Goal: Use online tool/utility: Utilize a website feature to perform a specific function

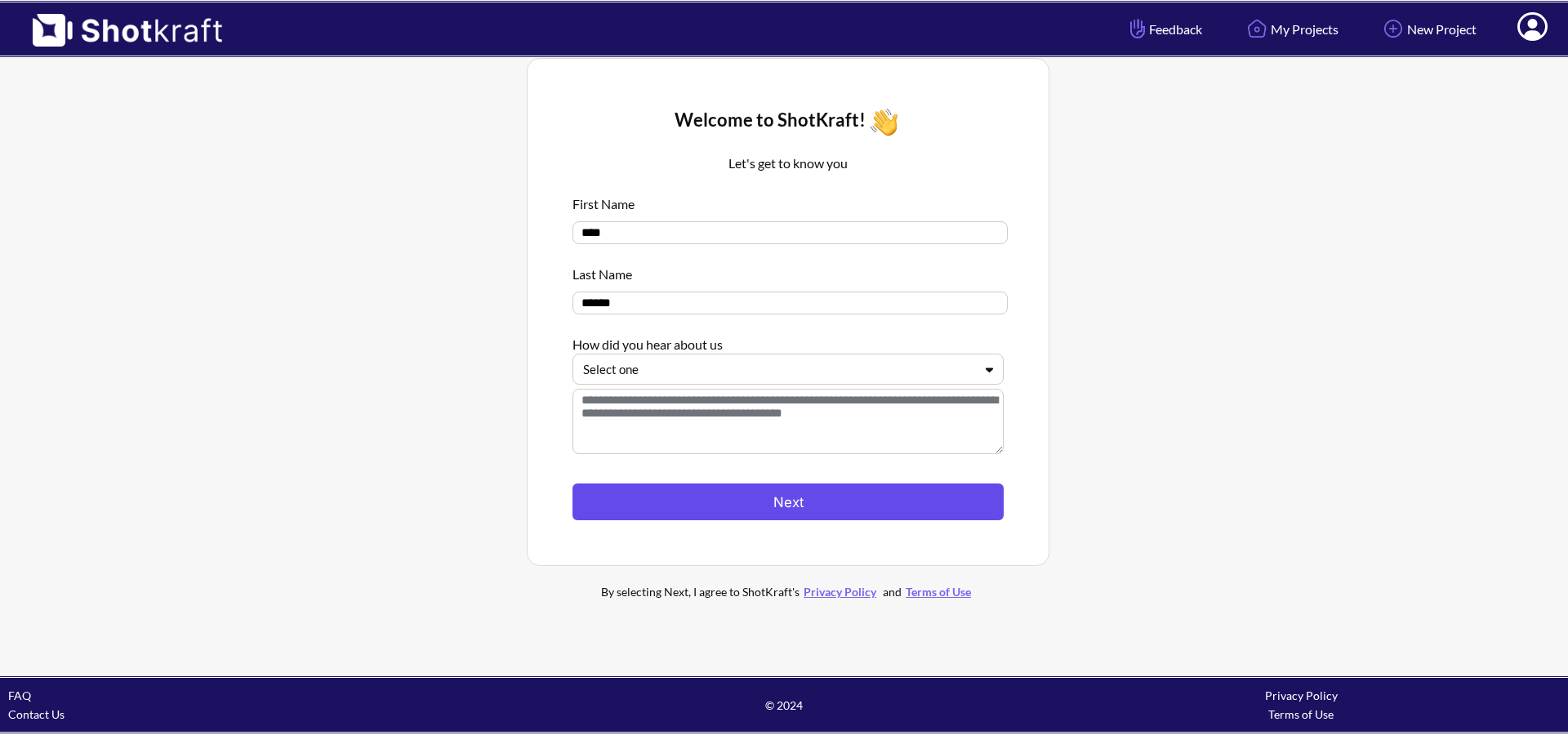
click at [750, 501] on button "Next" at bounding box center [787, 501] width 431 height 36
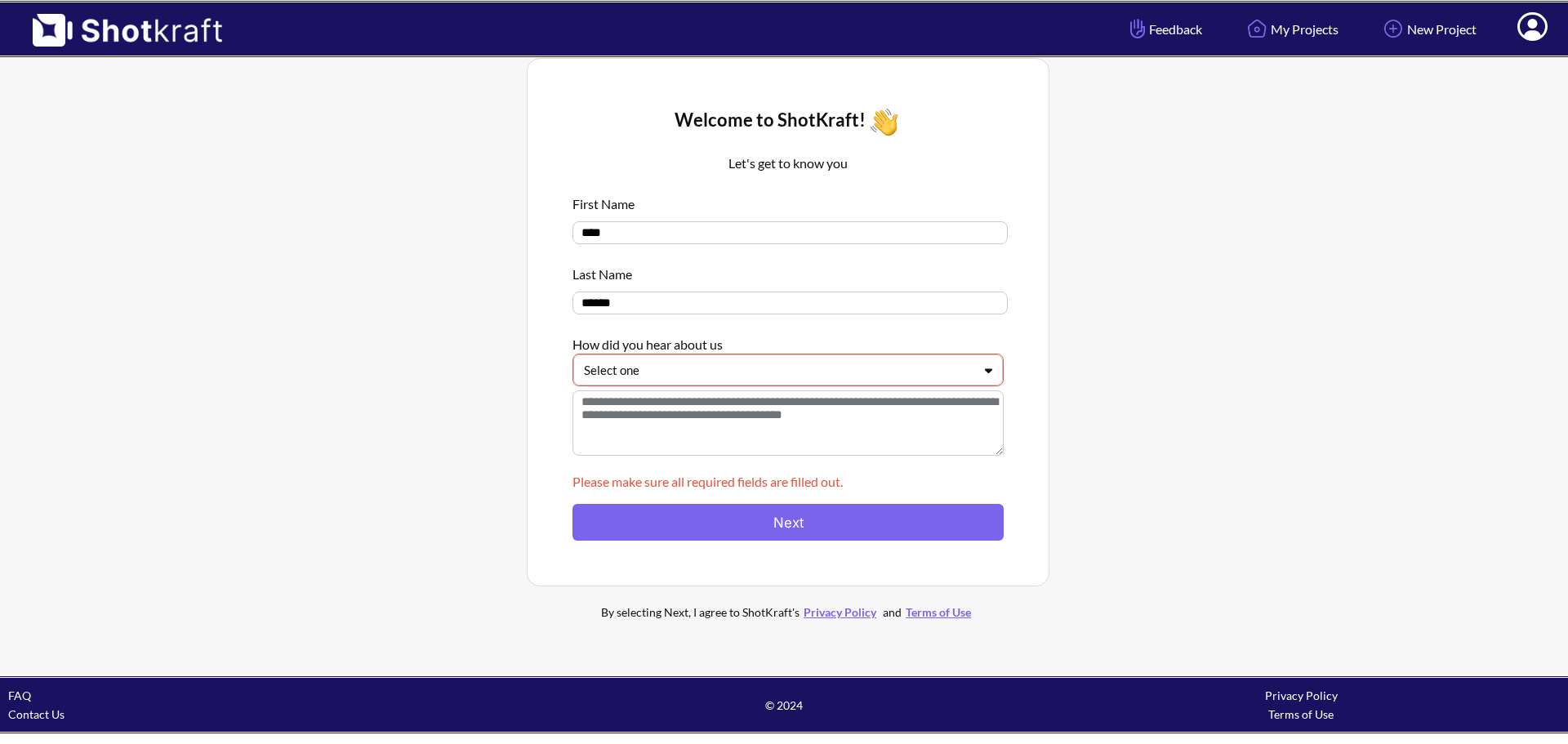
click at [698, 371] on div at bounding box center [778, 370] width 388 height 19
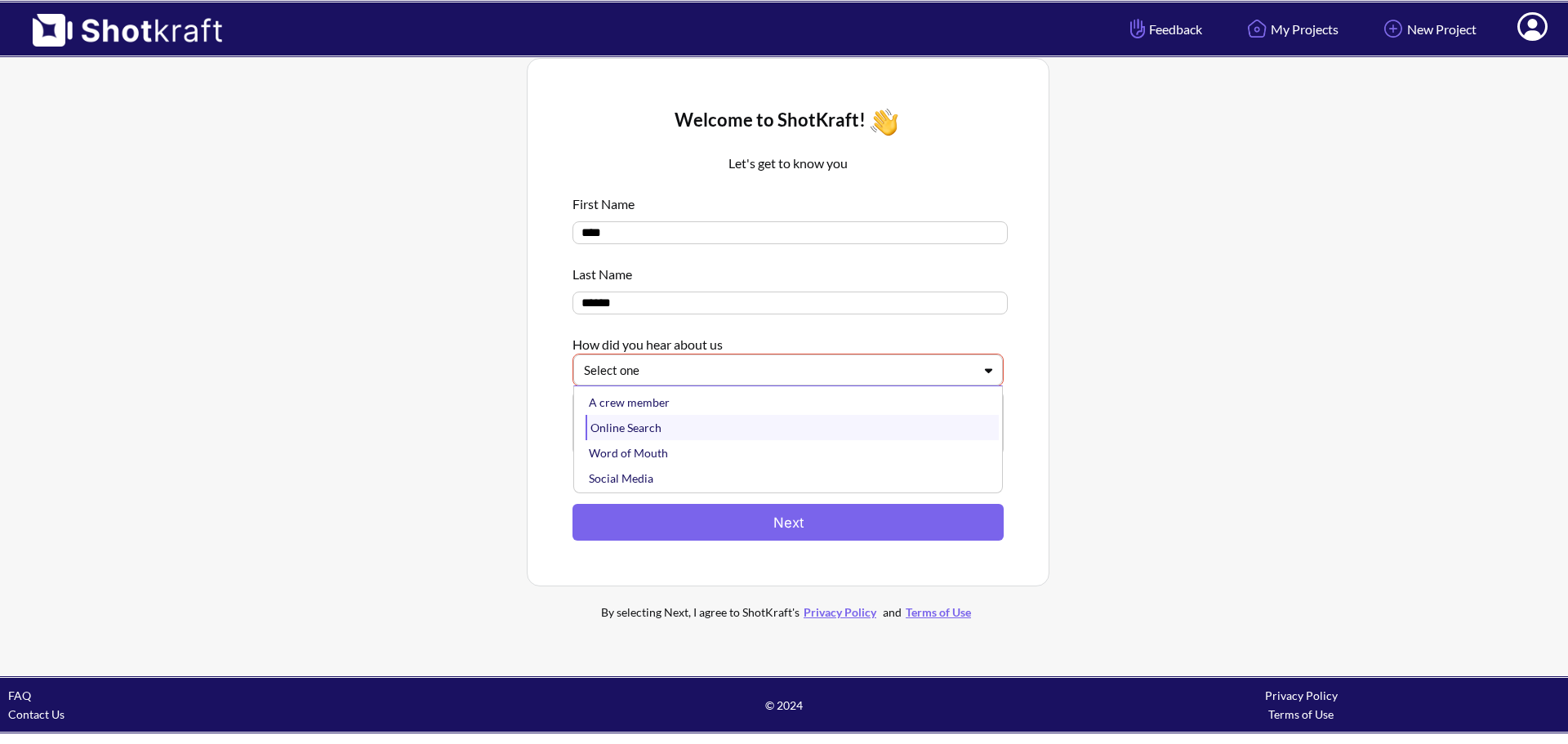
click at [667, 427] on div "Online Search" at bounding box center [792, 427] width 413 height 25
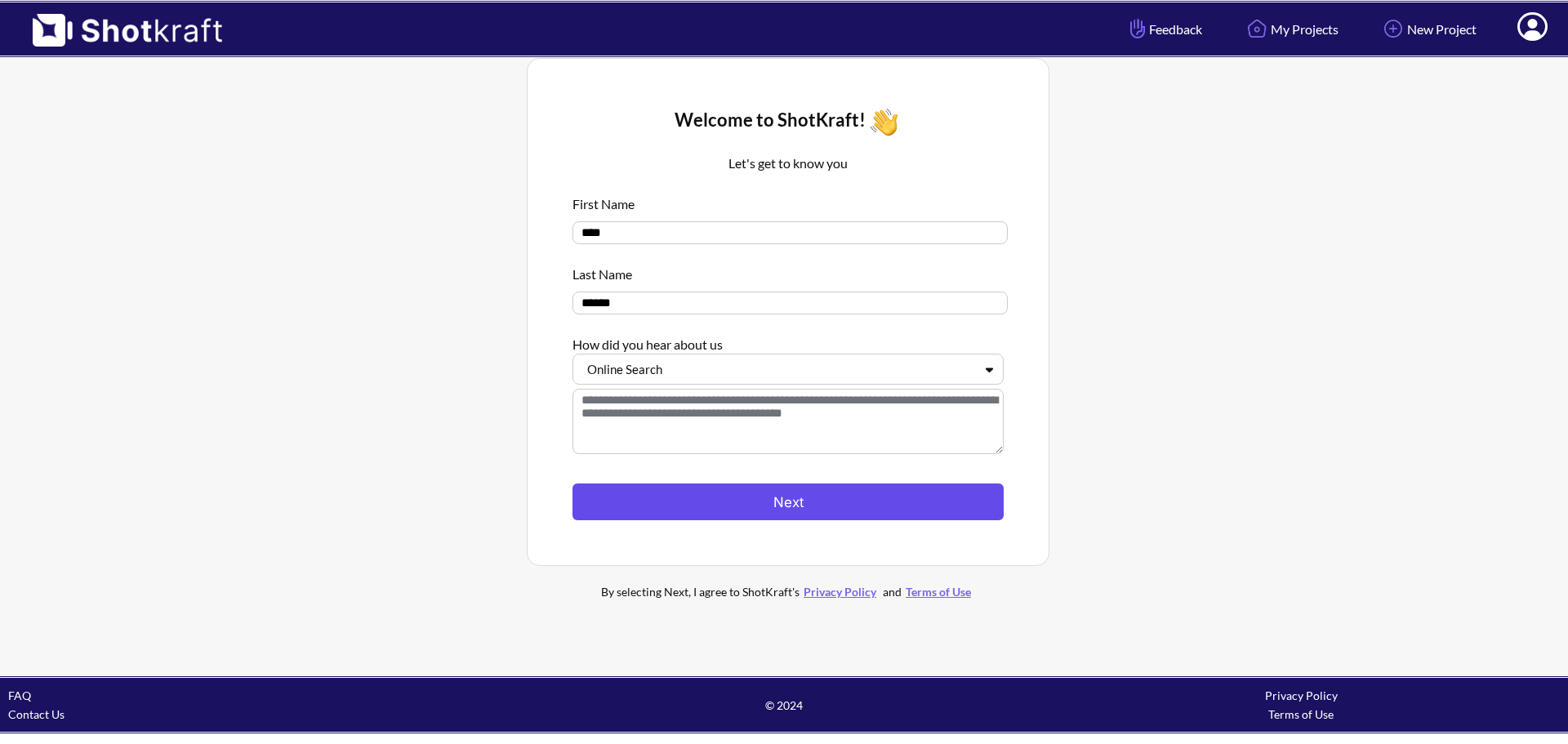
click at [722, 508] on button "Next" at bounding box center [787, 501] width 431 height 36
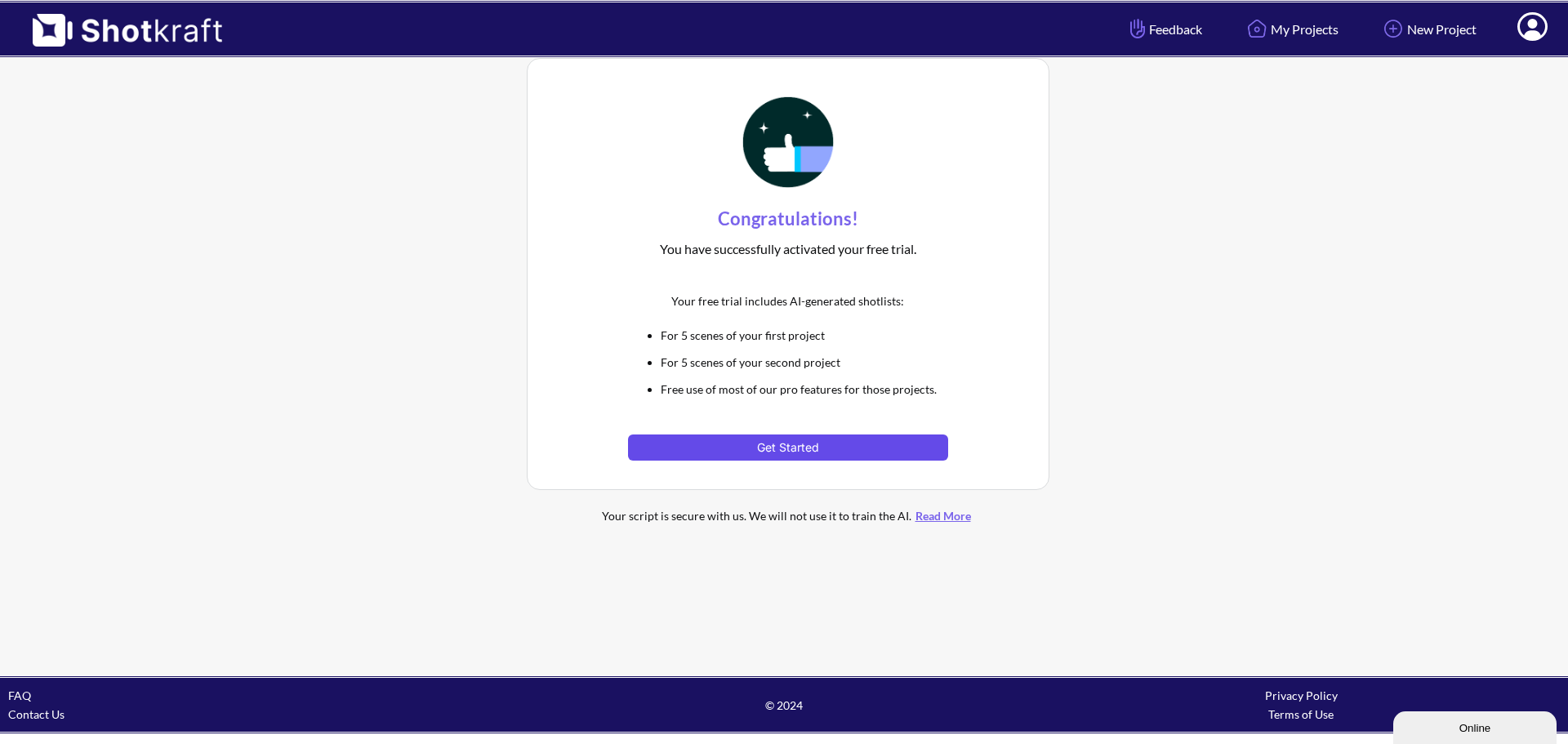
click at [784, 446] on button "Get Started" at bounding box center [787, 447] width 320 height 26
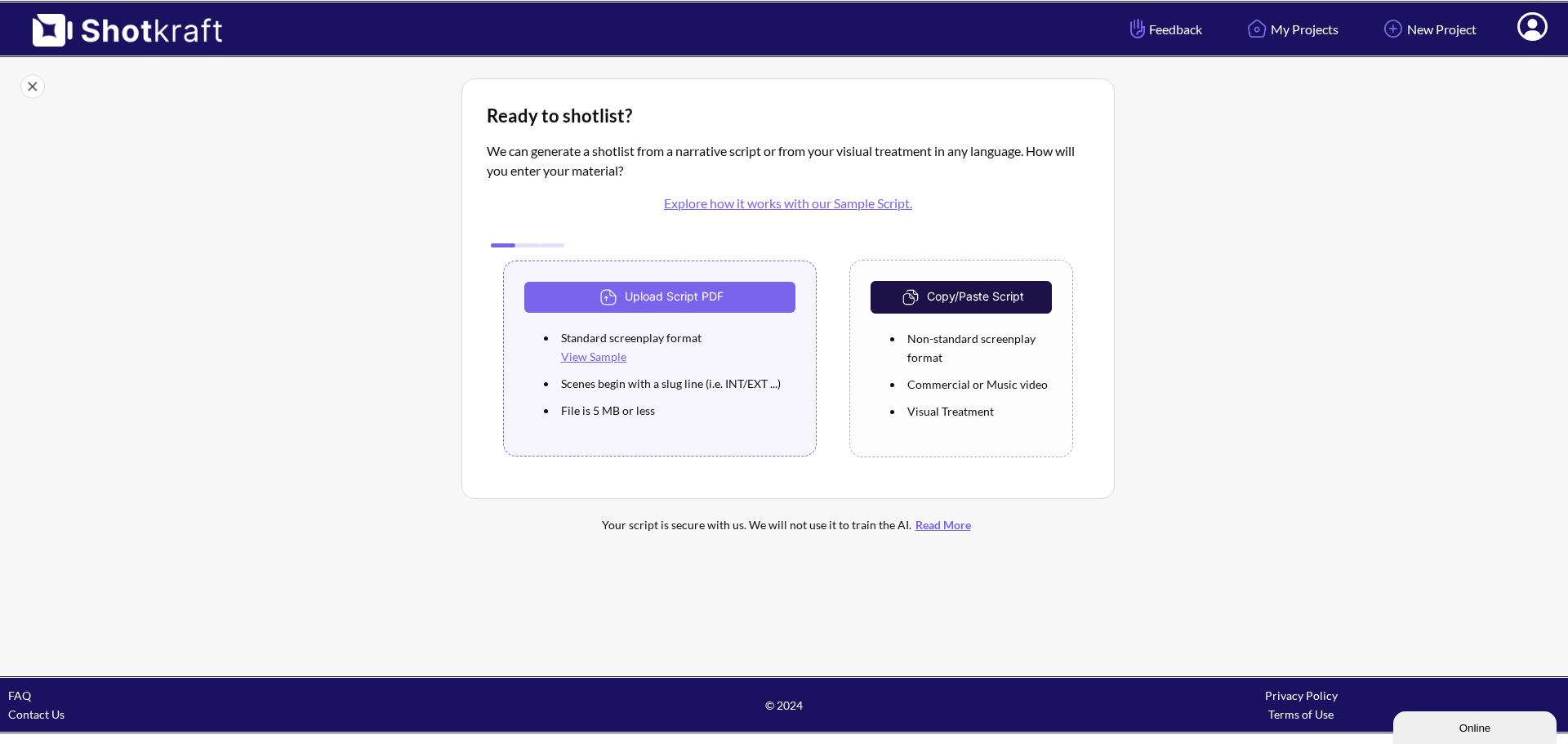
click at [967, 297] on button "Copy/Paste Script" at bounding box center [961, 297] width 181 height 33
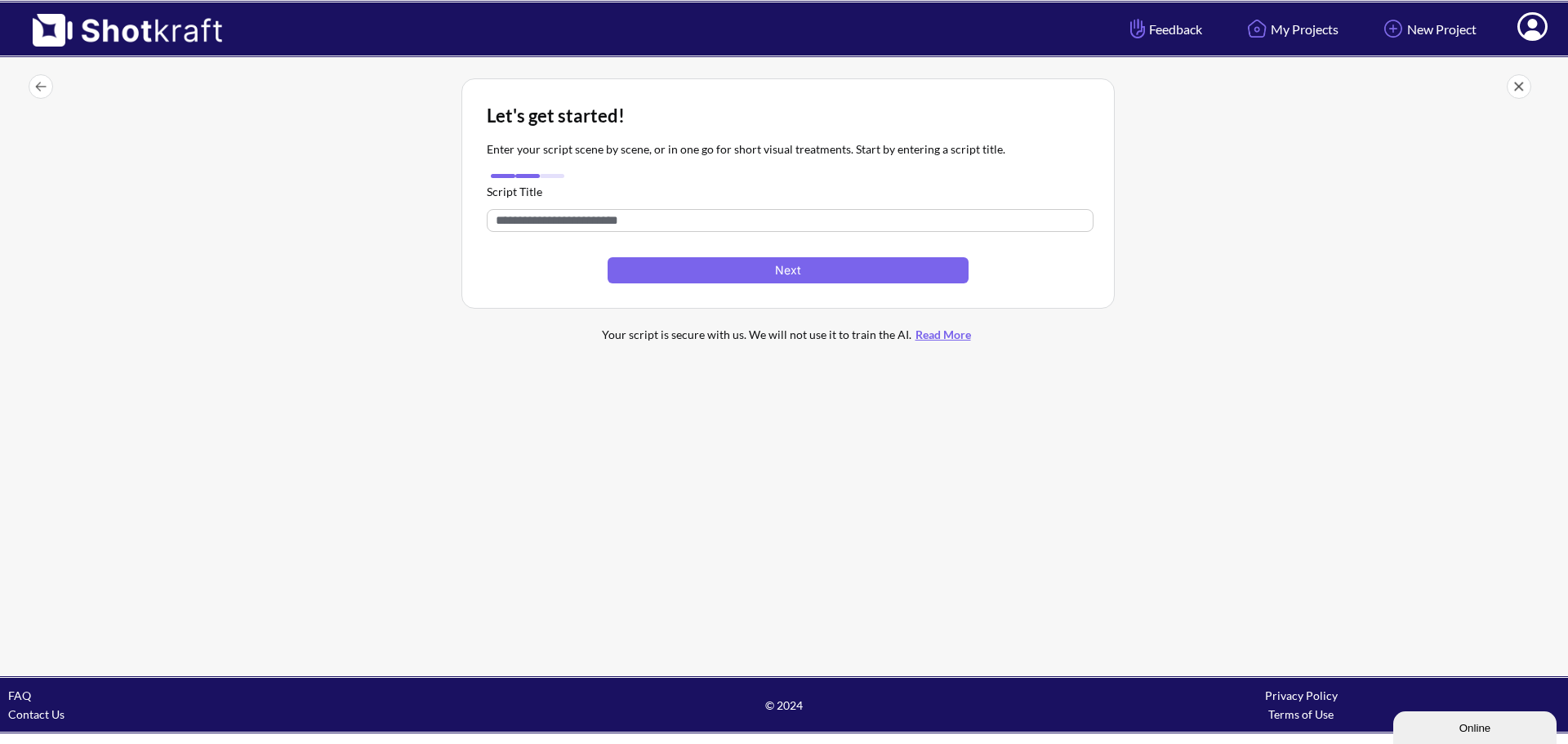
click at [606, 209] on input "text" at bounding box center [790, 221] width 607 height 23
type input "********"
click at [852, 268] on button "Next" at bounding box center [787, 270] width 361 height 26
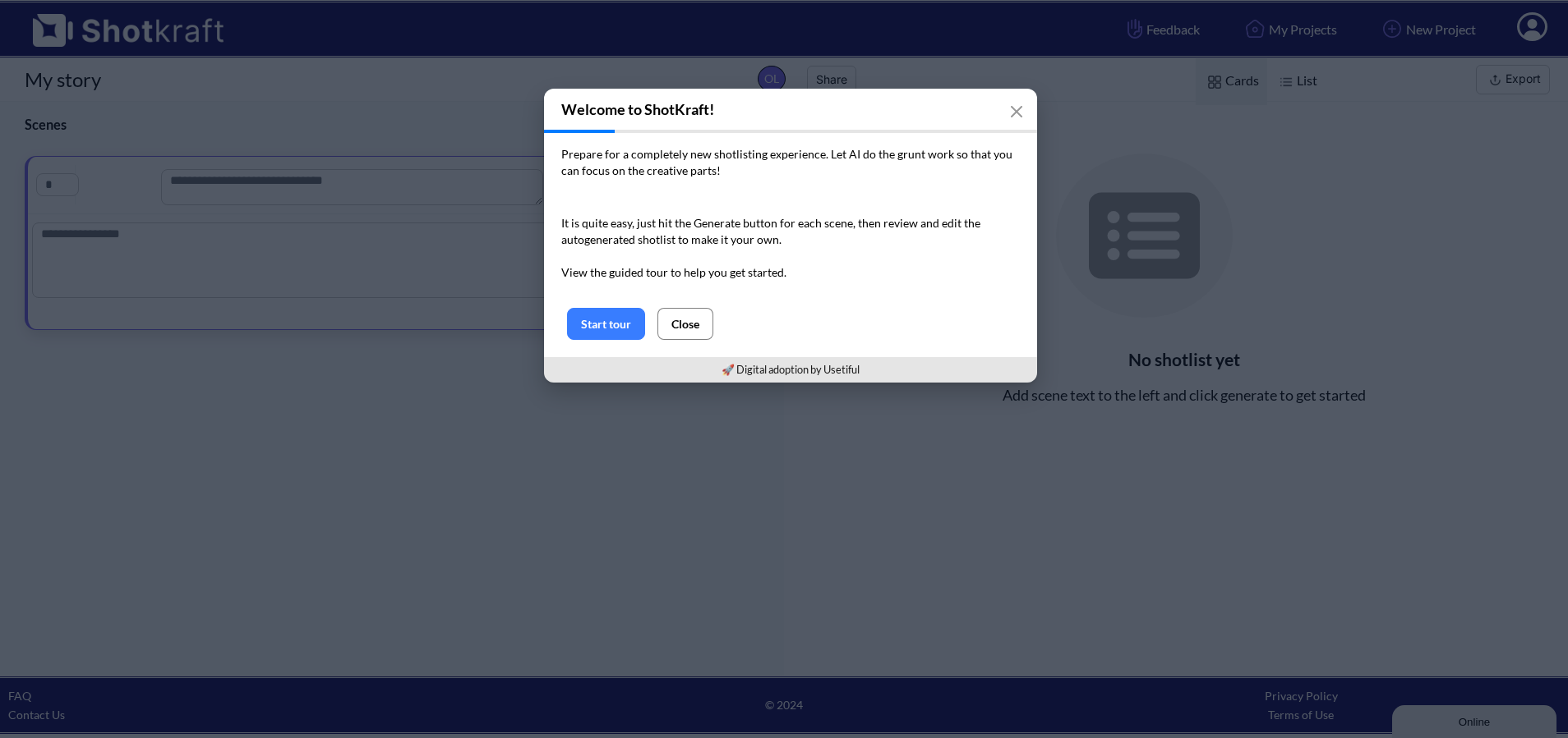
click at [689, 324] on button "Close" at bounding box center [685, 323] width 56 height 32
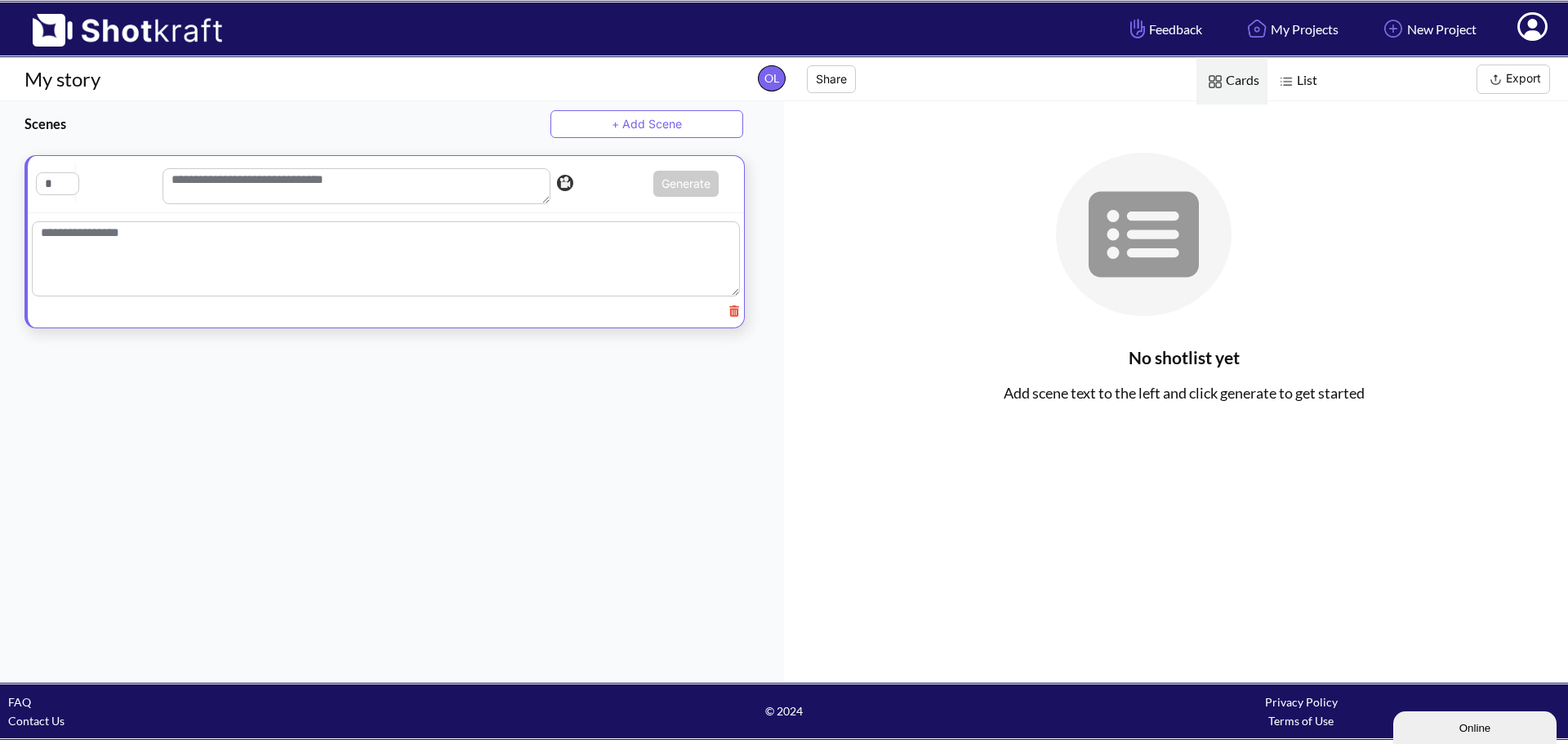
click at [237, 265] on textarea at bounding box center [386, 258] width 708 height 76
drag, startPoint x: 220, startPoint y: 253, endPoint x: 207, endPoint y: 250, distance: 13.3
click at [216, 251] on textarea at bounding box center [386, 261] width 708 height 81
paste textarea "**********"
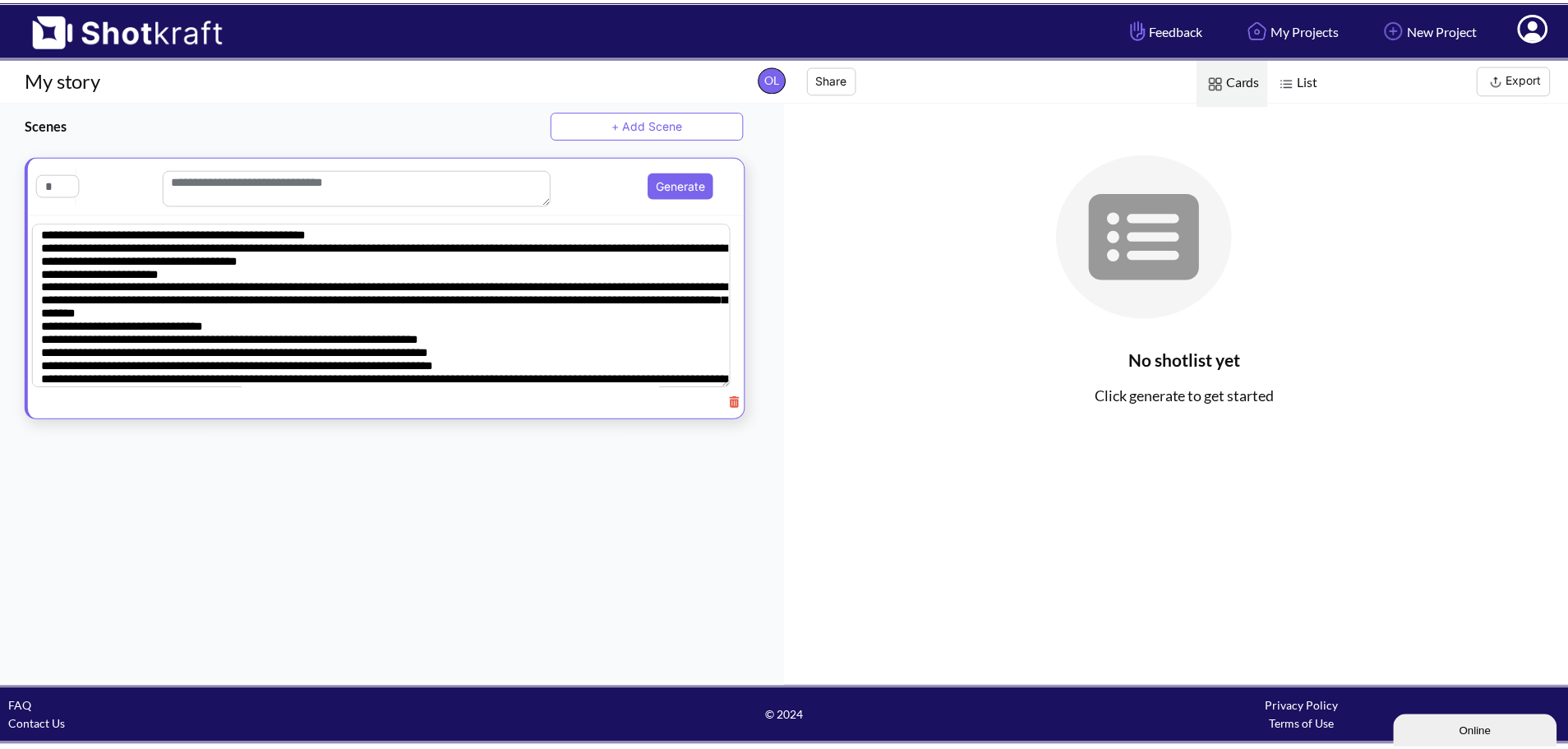
scroll to position [108, 0]
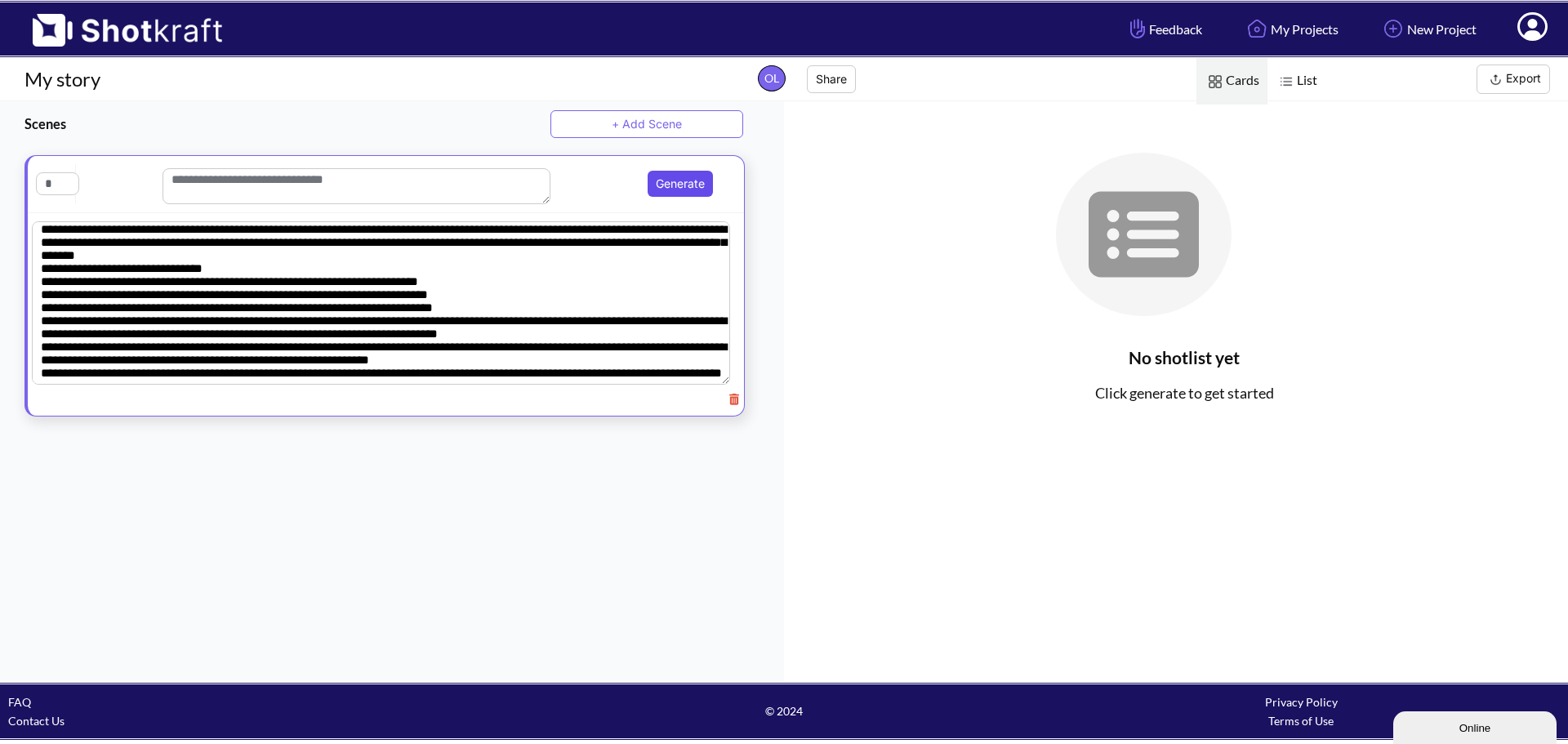
type textarea "**********"
click at [668, 178] on button "Generate" at bounding box center [680, 183] width 65 height 26
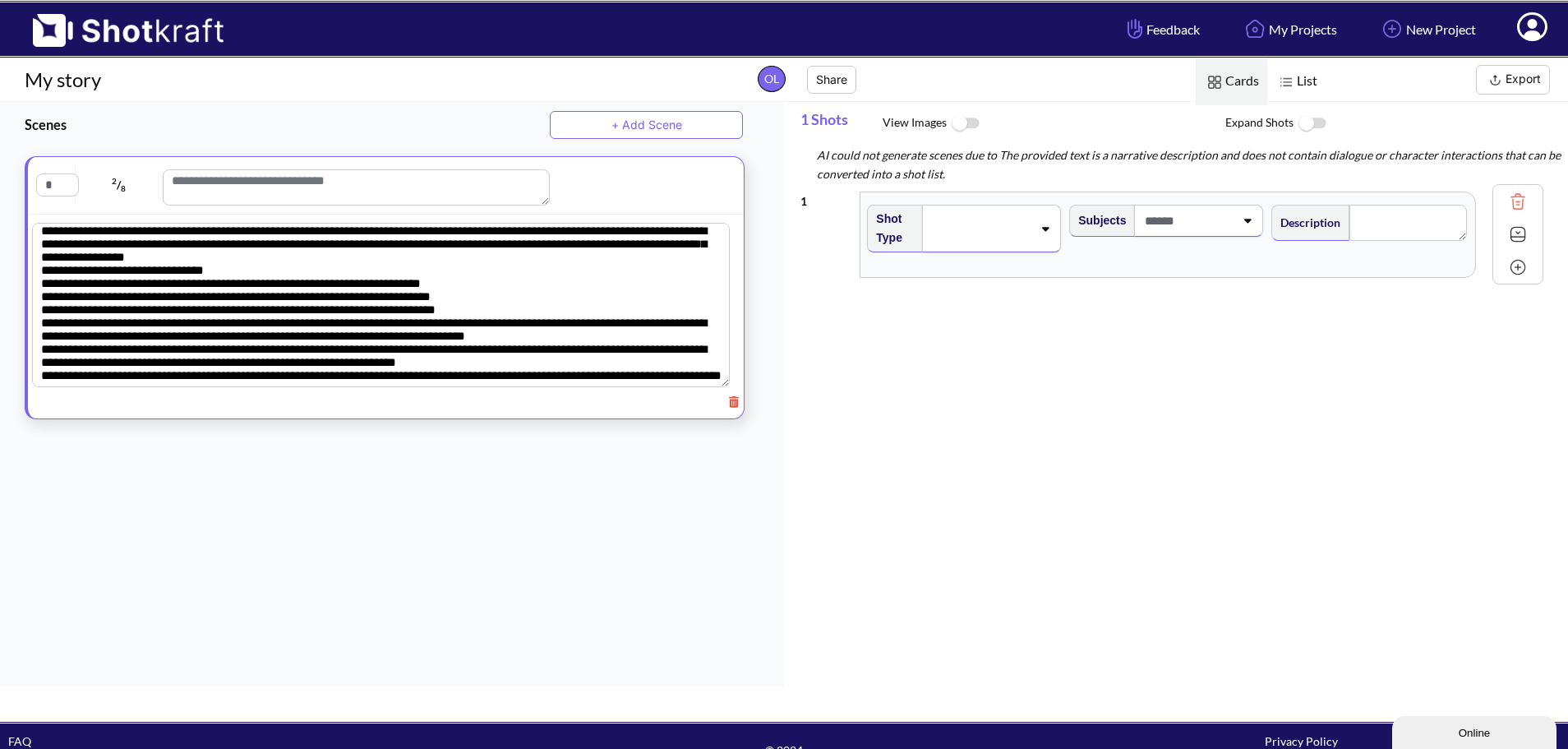
click at [188, 334] on textarea at bounding box center [380, 304] width 698 height 165
click at [246, 183] on textarea at bounding box center [351, 188] width 382 height 37
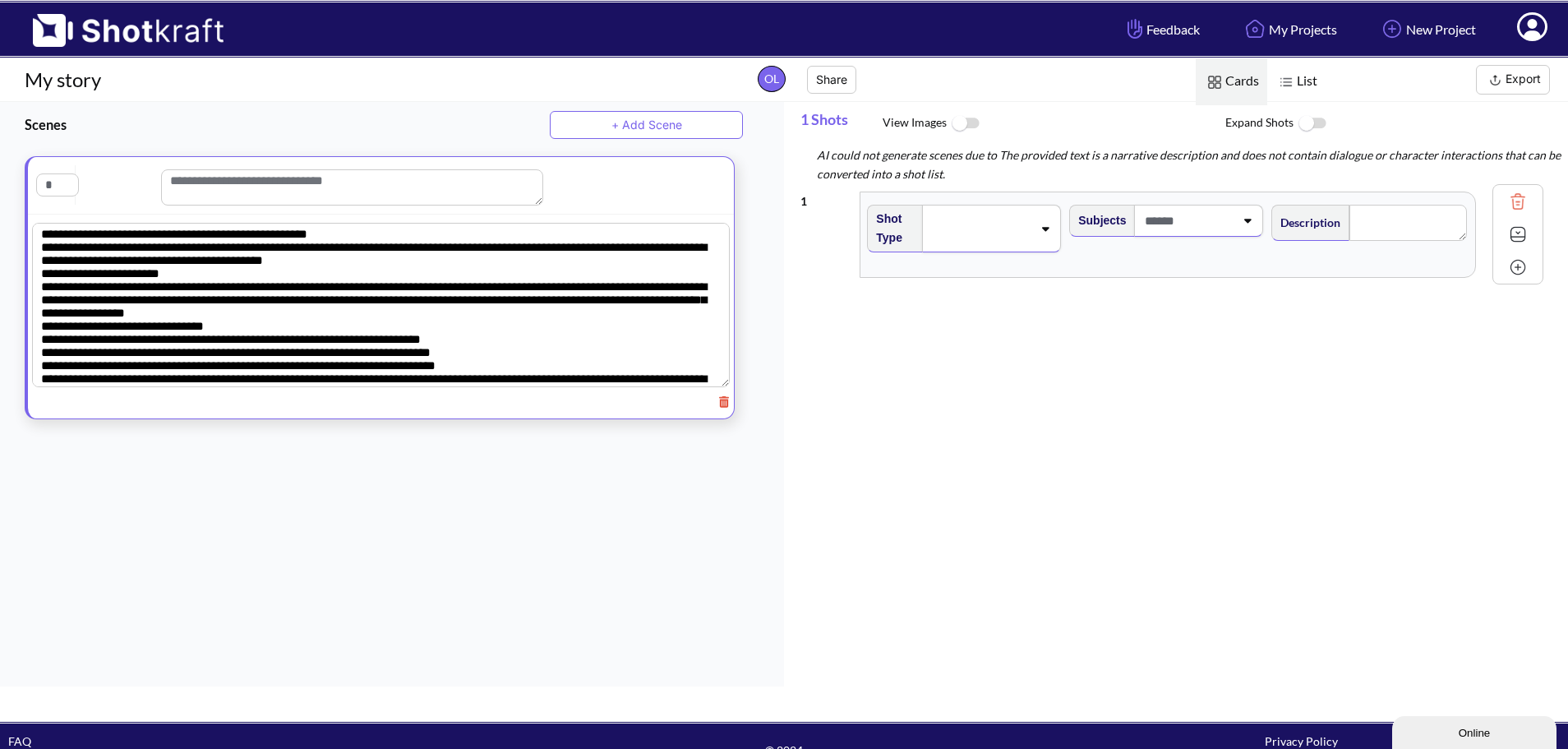
drag, startPoint x: 113, startPoint y: 373, endPoint x: 9, endPoint y: 216, distance: 188.3
click at [9, 216] on div at bounding box center [379, 287] width 759 height 263
